Goal: Task Accomplishment & Management: Use online tool/utility

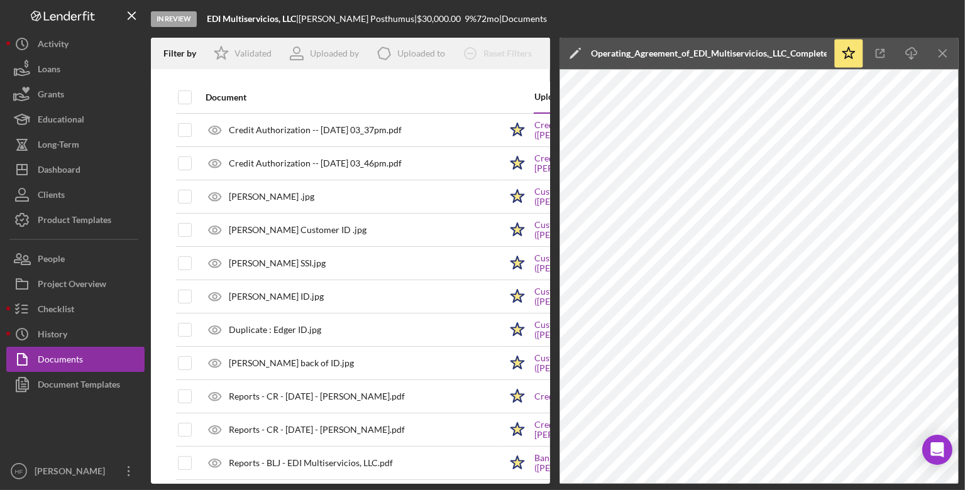
scroll to position [440, 0]
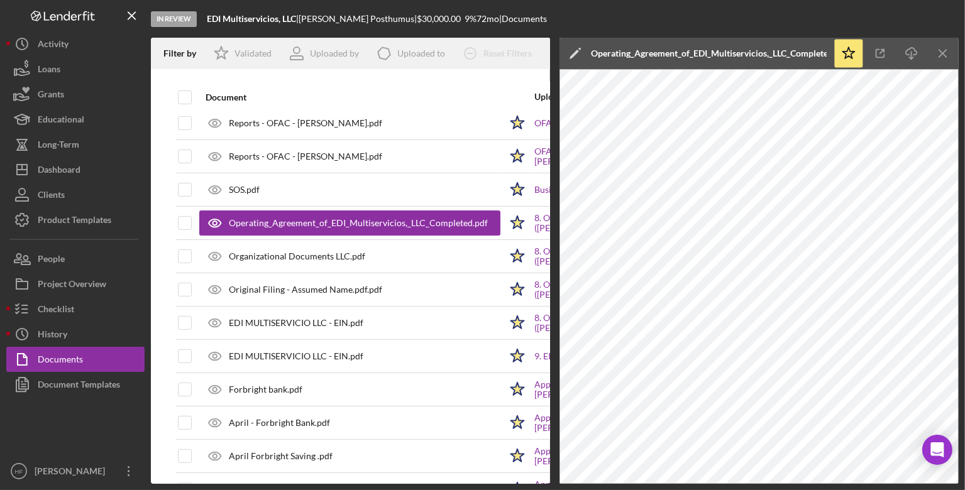
click at [86, 158] on button "Icon/Dashboard Dashboard" at bounding box center [75, 169] width 138 height 25
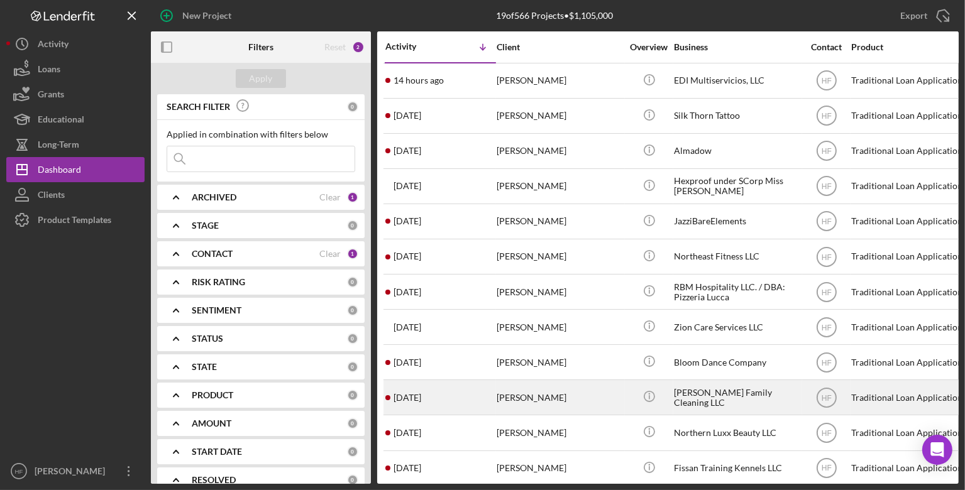
scroll to position [264, 0]
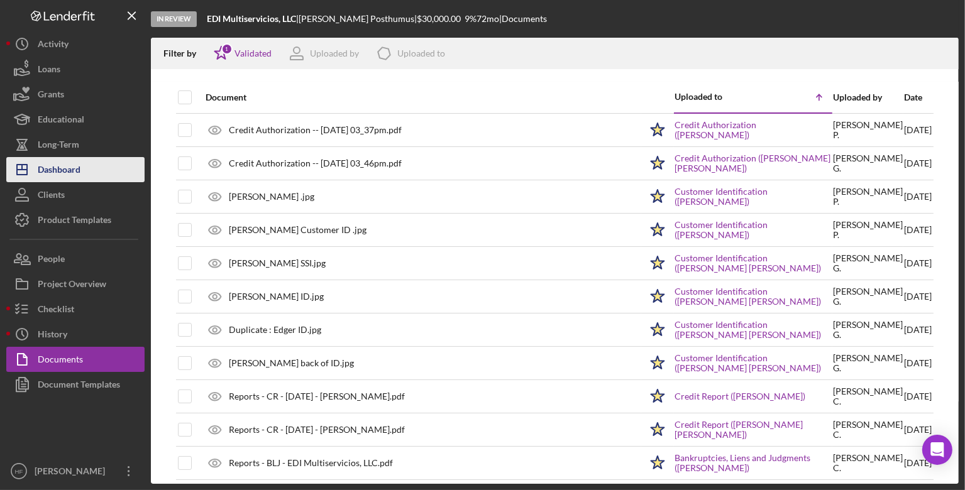
click at [65, 164] on div "Dashboard" at bounding box center [59, 171] width 43 height 28
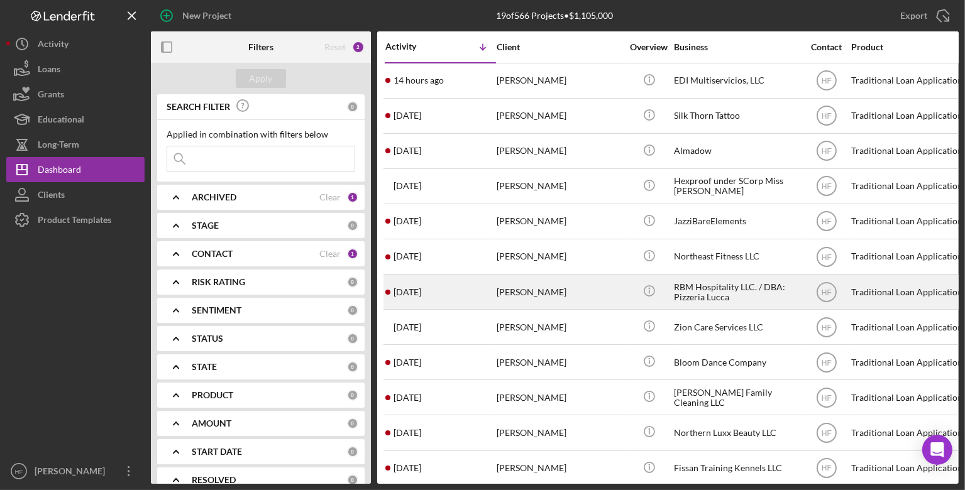
scroll to position [264, 0]
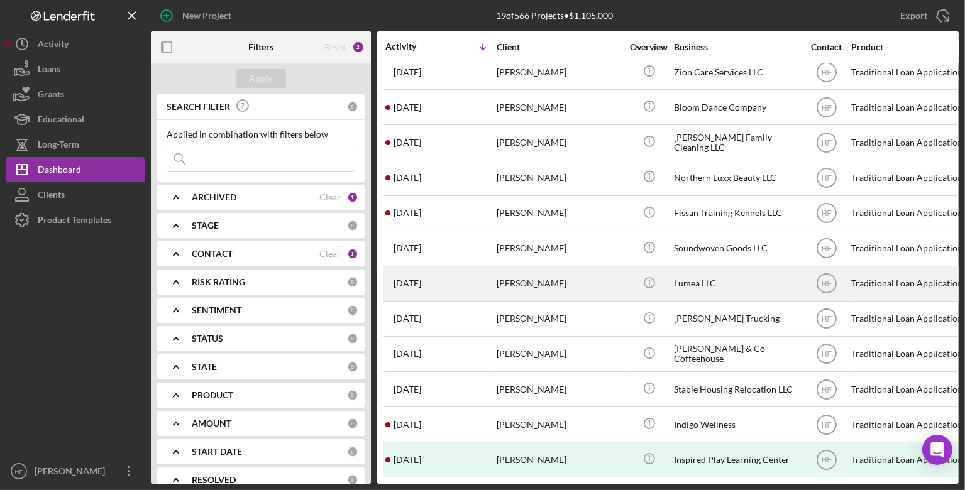
click at [591, 275] on div "Michael Stokes" at bounding box center [560, 283] width 126 height 33
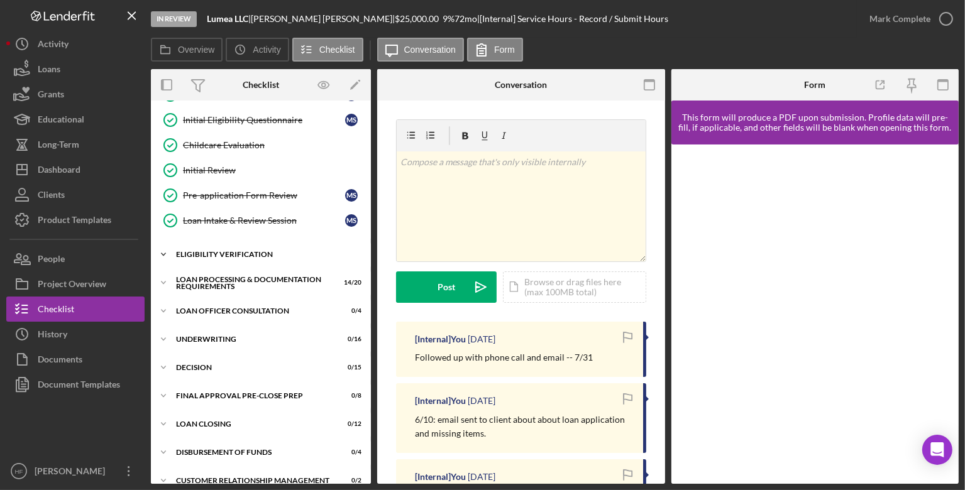
scroll to position [166, 0]
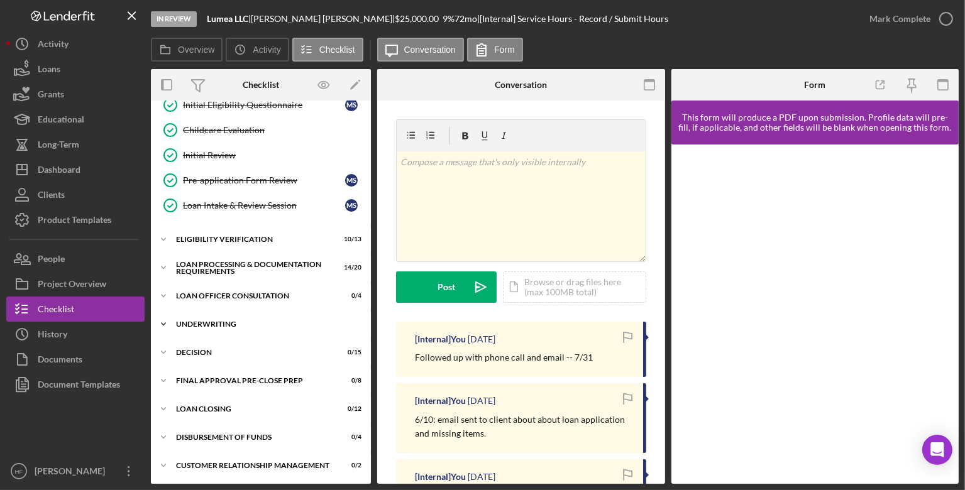
click at [212, 325] on div "Icon/Expander Underwriting 0 / 16" at bounding box center [261, 324] width 220 height 25
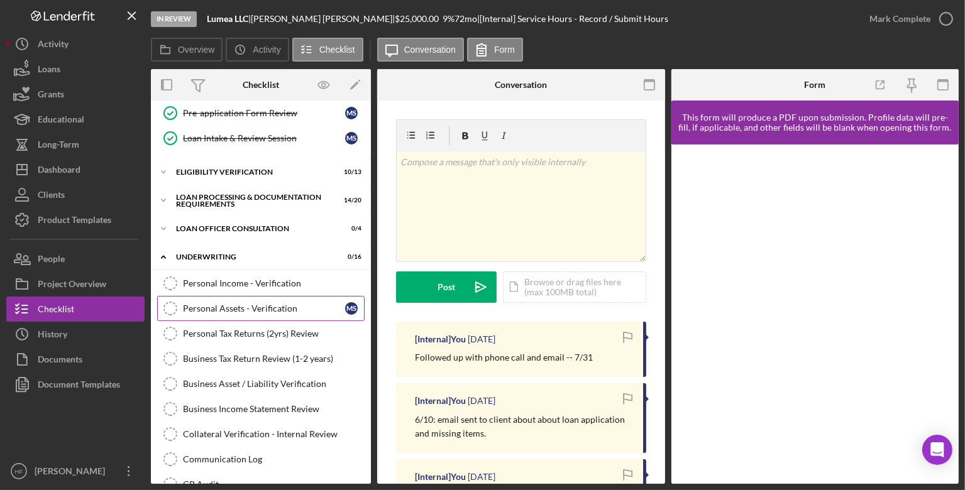
scroll to position [234, 0]
click at [228, 196] on div "Loan Processing & Documentation Requirements" at bounding box center [265, 200] width 179 height 14
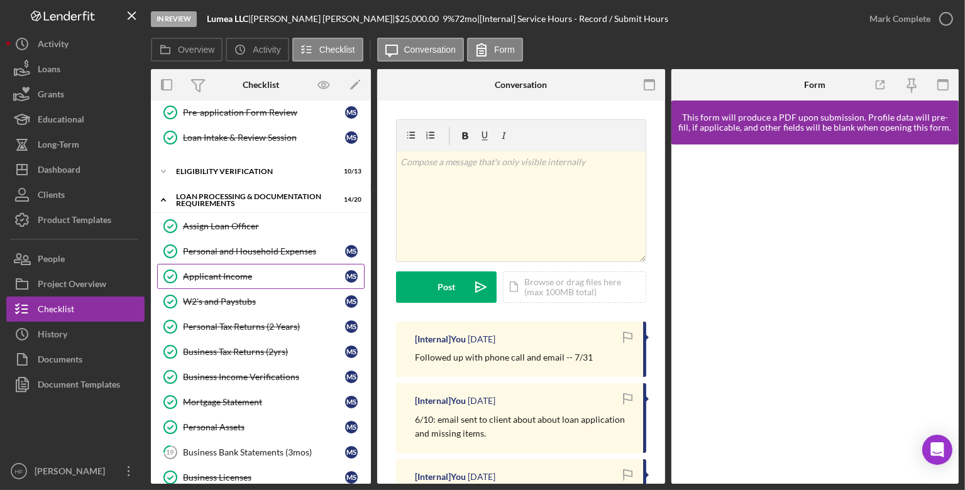
scroll to position [470, 0]
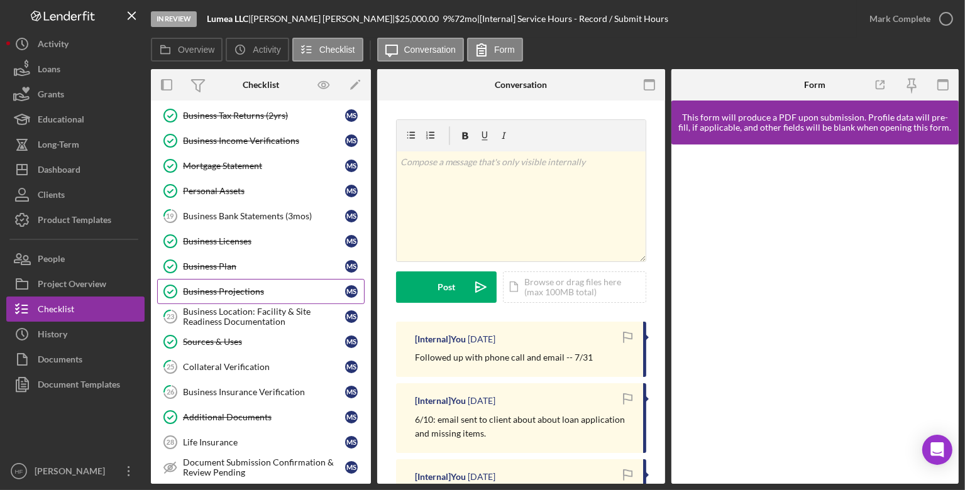
click at [280, 287] on div "Business Projections" at bounding box center [264, 292] width 162 height 10
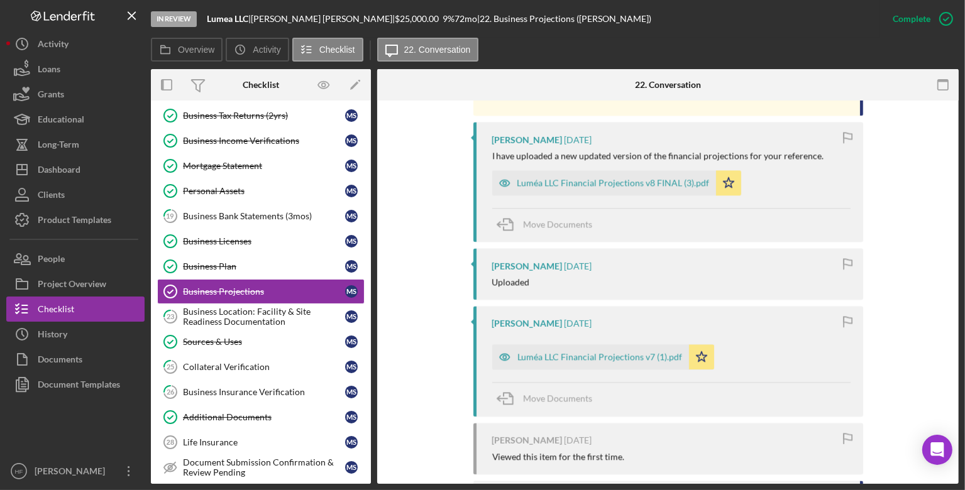
scroll to position [3116, 0]
click at [596, 352] on div "Luméa LLC Financial Projections v7 (1).pdf" at bounding box center [599, 357] width 165 height 10
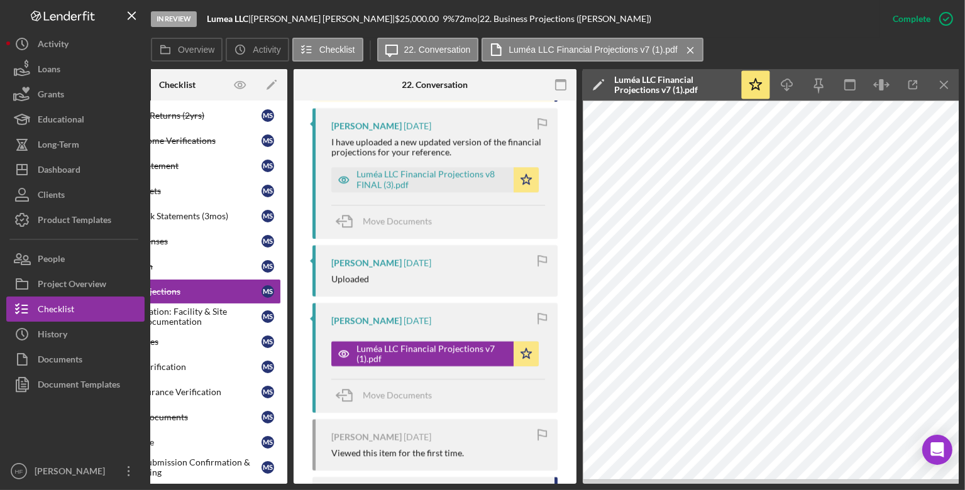
scroll to position [0, 84]
